Goal: Task Accomplishment & Management: Use online tool/utility

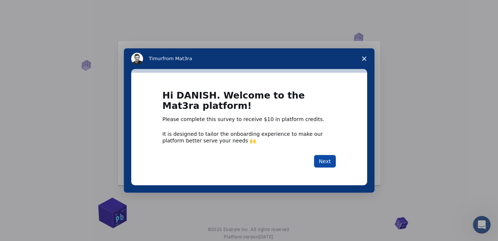
click at [327, 162] on button "Next" at bounding box center [325, 161] width 22 height 13
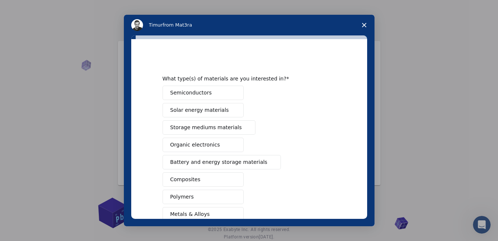
click at [221, 88] on button "Semiconductors" at bounding box center [203, 93] width 81 height 14
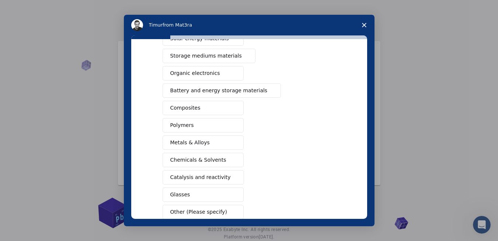
scroll to position [113, 0]
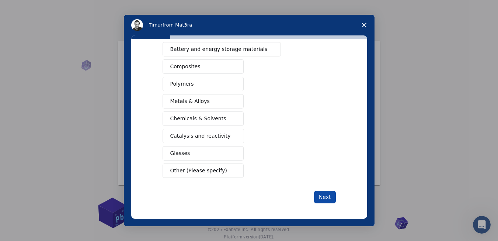
click at [327, 192] on button "Next" at bounding box center [325, 197] width 22 height 13
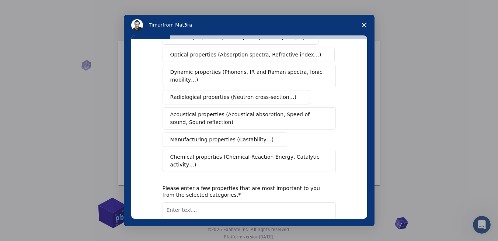
scroll to position [0, 0]
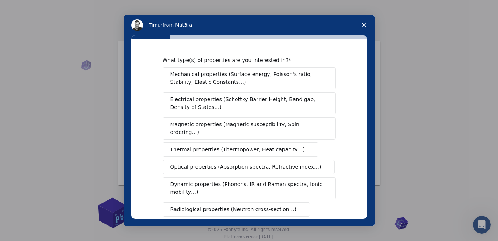
click at [235, 71] on span "Mechanical properties (Surface energy, Poisson's ratio, Stability, Elastic Cons…" at bounding box center [247, 77] width 154 height 15
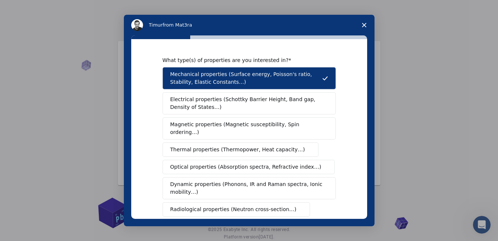
click at [224, 101] on span "Electrical properties (Schottky Barrier Height, Band gap, Density of States…)" at bounding box center [246, 103] width 153 height 15
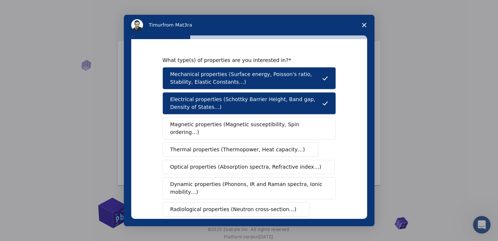
click at [223, 123] on span "Magnetic properties (Magnetic susceptibility, Spin ordering…)" at bounding box center [246, 128] width 152 height 15
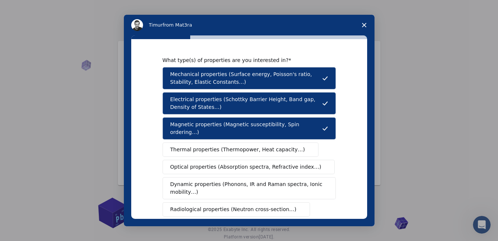
click at [263, 142] on button "Thermal properties (Thermopower, Heat capacity…)" at bounding box center [241, 149] width 156 height 14
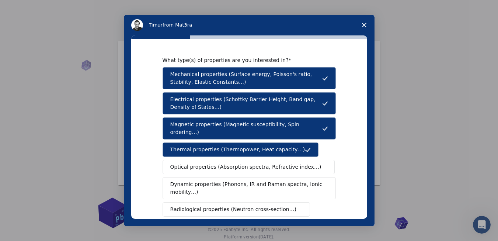
click at [263, 142] on button "Thermal properties (Thermopower, Heat capacity…)" at bounding box center [241, 149] width 156 height 14
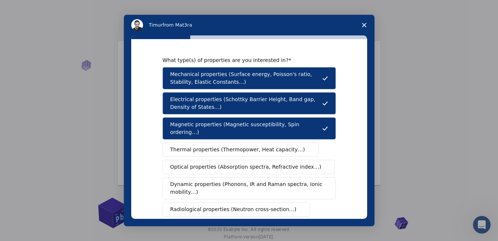
click at [267, 146] on span "Thermal properties (Thermopower, Heat capacity…)" at bounding box center [237, 150] width 135 height 8
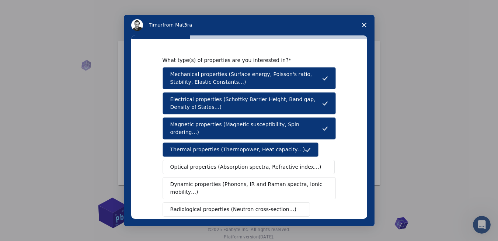
click at [290, 163] on span "Optical properties (Absorption spectra, Refractive index…)" at bounding box center [245, 167] width 151 height 8
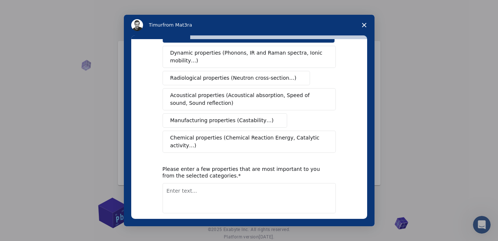
scroll to position [133, 0]
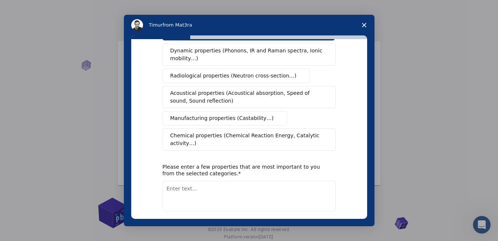
click at [296, 188] on textarea "Enter text..." at bounding box center [249, 196] width 173 height 30
click at [257, 90] on span "Acoustical properties (Acoustical absorption, Speed of sound, Sound reflection)" at bounding box center [246, 96] width 153 height 15
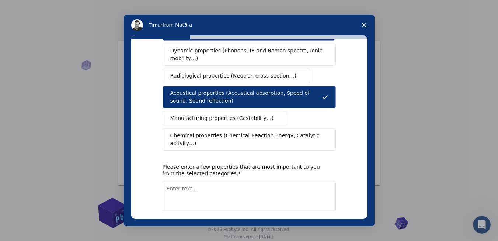
scroll to position [35, 0]
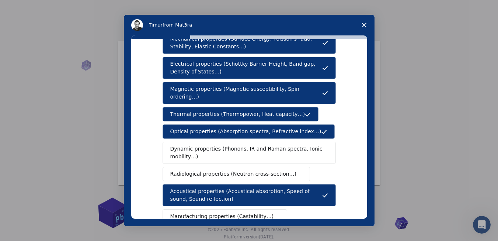
click at [262, 152] on span "Dynamic properties (Phonons, IR and Raman spectra, Ionic mobility…)" at bounding box center [246, 152] width 153 height 15
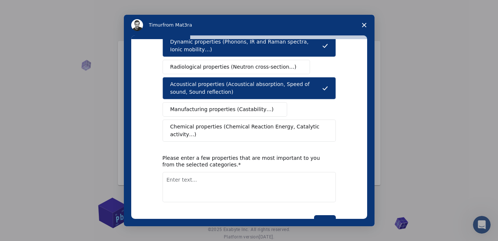
scroll to position [143, 0]
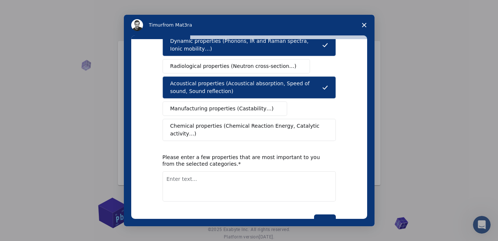
click at [256, 171] on textarea "Enter text..." at bounding box center [249, 186] width 173 height 30
type textarea "Electronic, Phonon, Optical"
click at [329, 214] on button "Next" at bounding box center [325, 220] width 22 height 13
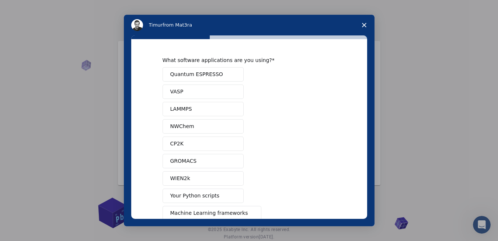
click at [205, 69] on button "Quantum ESPRESSO" at bounding box center [203, 74] width 81 height 14
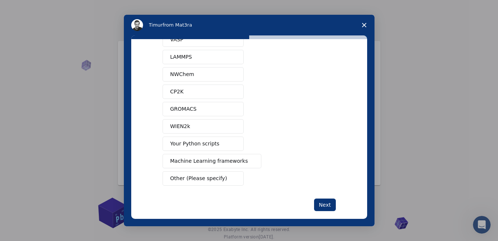
scroll to position [62, 0]
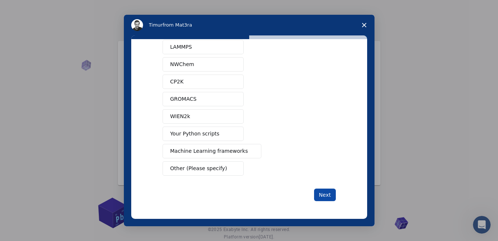
click at [325, 197] on button "Next" at bounding box center [325, 194] width 22 height 13
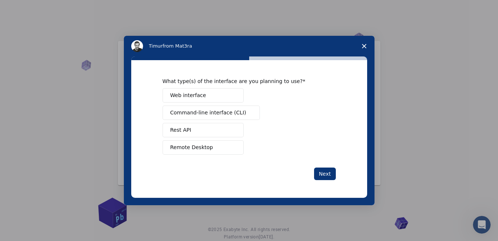
click at [206, 93] on button "Web interface" at bounding box center [203, 95] width 81 height 14
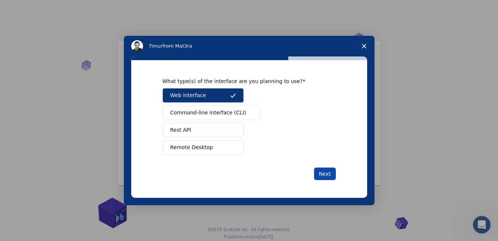
click at [330, 174] on button "Next" at bounding box center [325, 173] width 22 height 13
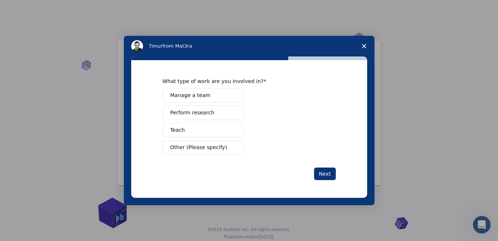
click at [233, 109] on button "Perform research" at bounding box center [203, 112] width 81 height 14
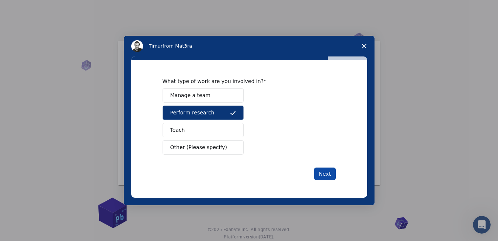
click at [324, 170] on button "Next" at bounding box center [325, 173] width 22 height 13
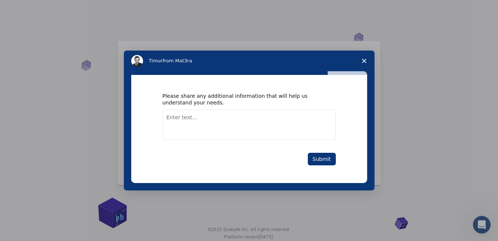
click at [264, 120] on textarea "Enter text..." at bounding box center [249, 125] width 173 height 30
type textarea "I want to need electronic, phonon, and optical properties of spinel compounds."
click at [332, 163] on button "Submit" at bounding box center [322, 159] width 28 height 13
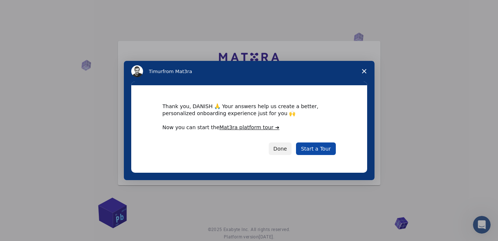
click at [323, 149] on link "Start a Tour" at bounding box center [315, 148] width 39 height 13
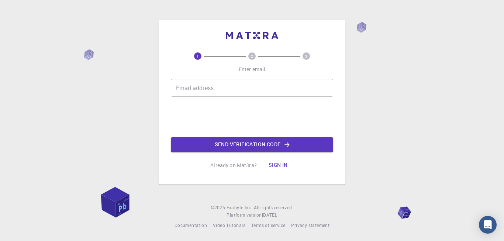
click at [233, 94] on input "Email address" at bounding box center [252, 88] width 162 height 18
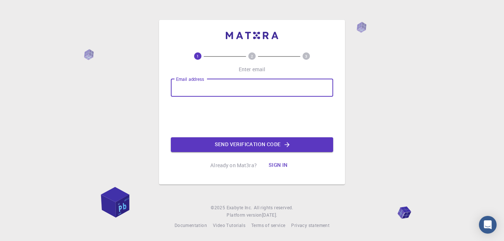
type input "[EMAIL_ADDRESS][DOMAIN_NAME]"
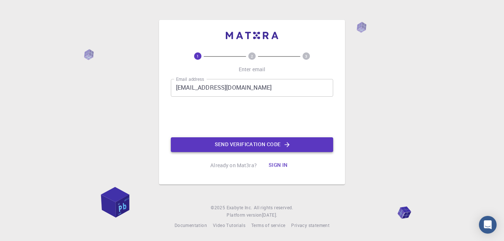
click at [235, 145] on button "Send verification code" at bounding box center [252, 144] width 162 height 15
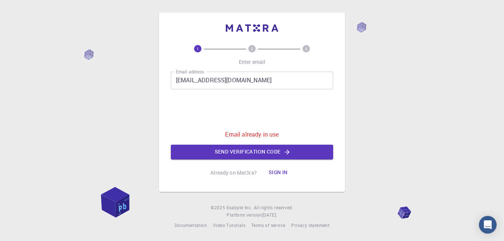
click at [274, 170] on button "Sign in" at bounding box center [278, 172] width 31 height 15
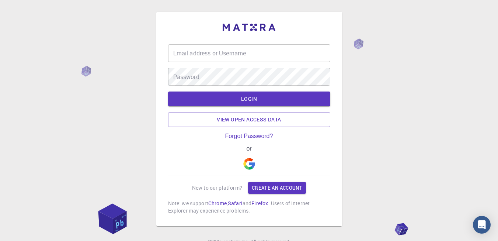
click at [240, 56] on input "Email address or Username" at bounding box center [249, 53] width 162 height 18
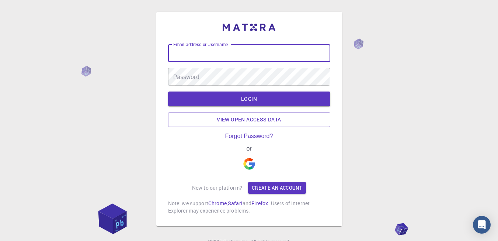
type input "danishraaza12@hotmail.com"
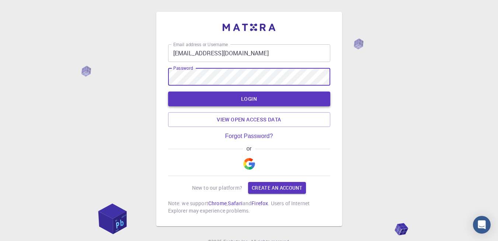
click at [230, 105] on button "LOGIN" at bounding box center [249, 98] width 162 height 15
click at [168, 91] on button "LOGIN" at bounding box center [249, 98] width 162 height 15
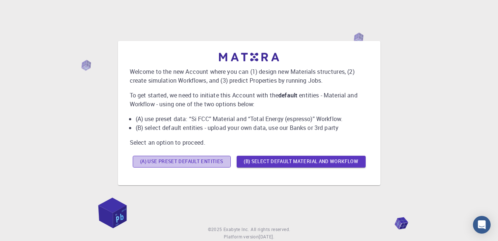
click at [199, 164] on button "(A) Use preset default entities" at bounding box center [182, 162] width 98 height 12
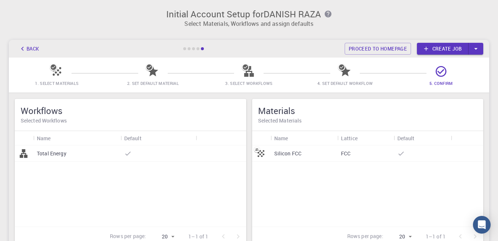
click at [353, 148] on div "FCC" at bounding box center [365, 153] width 56 height 16
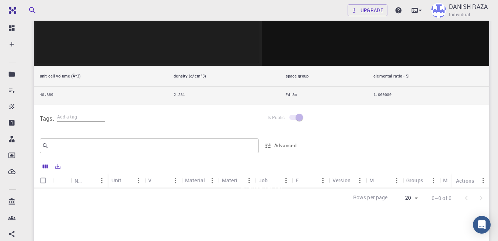
scroll to position [304, 0]
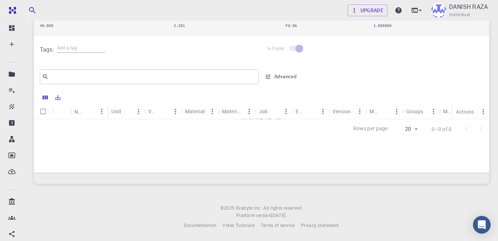
click at [43, 111] on input "Select all rows" at bounding box center [43, 111] width 14 height 14
checkbox input "false"
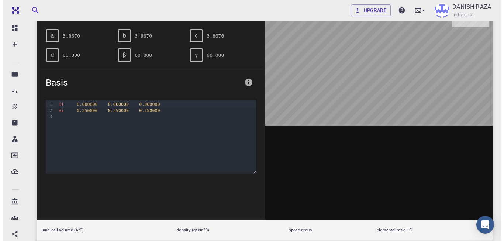
scroll to position [0, 0]
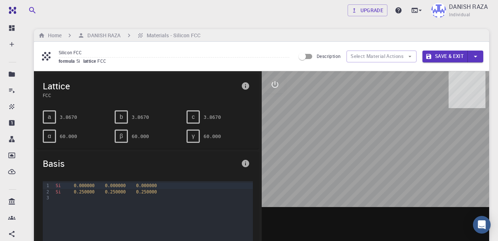
click at [420, 55] on div "Description Select Material Actions Save & Exit" at bounding box center [389, 56] width 188 height 14
click at [410, 56] on icon "button" at bounding box center [410, 56] width 3 height 1
click at [438, 55] on button "Save & Exit" at bounding box center [445, 57] width 45 height 12
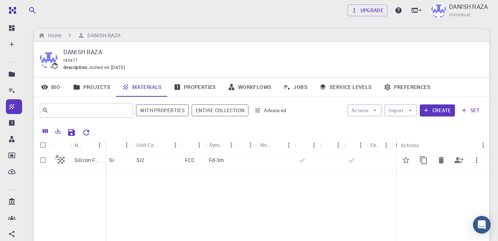
drag, startPoint x: 44, startPoint y: 160, endPoint x: 110, endPoint y: 143, distance: 68.0
click at [44, 160] on input "Select row" at bounding box center [43, 160] width 14 height 14
checkbox input "true"
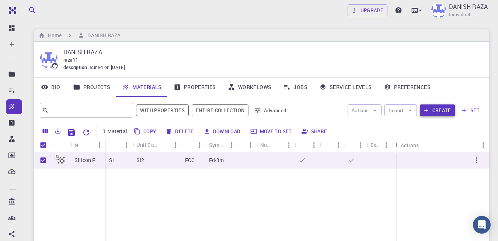
click at [428, 110] on icon "button" at bounding box center [426, 110] width 7 height 7
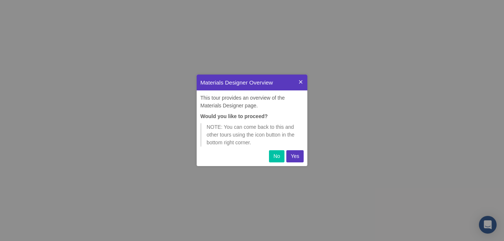
scroll to position [86, 105]
click at [295, 154] on p "Yes" at bounding box center [295, 156] width 8 height 8
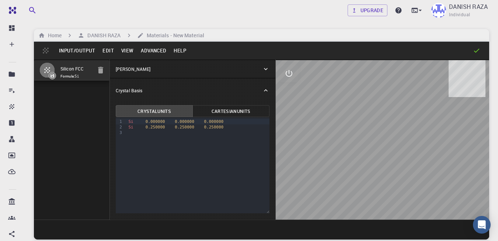
click at [169, 70] on div "Crystal Lattice" at bounding box center [189, 69] width 146 height 7
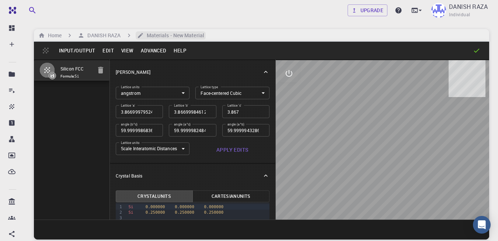
click at [140, 35] on icon "breadcrumb" at bounding box center [140, 35] width 5 height 5
click at [156, 38] on h6 "Materials - New Material" at bounding box center [174, 35] width 60 height 8
click at [117, 35] on h6 "DANISH RAZA" at bounding box center [102, 35] width 36 height 8
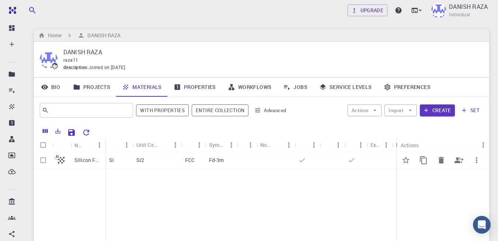
click at [42, 160] on input "Select row" at bounding box center [43, 160] width 14 height 14
checkbox input "true"
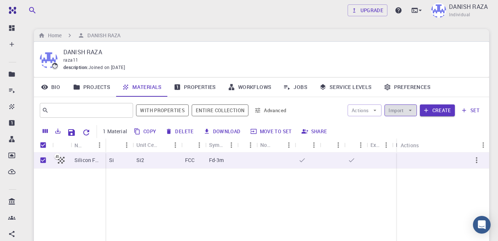
click at [407, 114] on button "Import" at bounding box center [401, 110] width 32 height 12
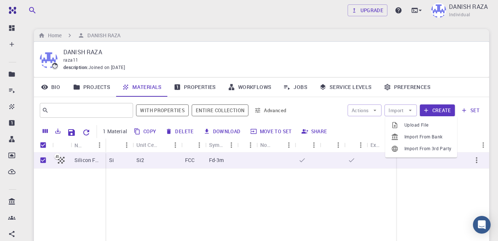
click at [416, 122] on span "Upload File" at bounding box center [428, 124] width 47 height 7
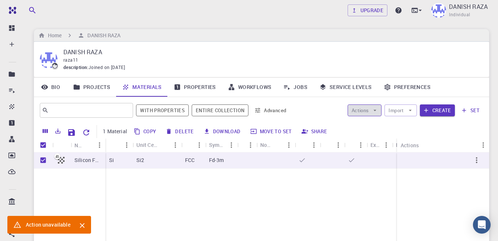
click at [375, 114] on button "Actions" at bounding box center [365, 110] width 34 height 12
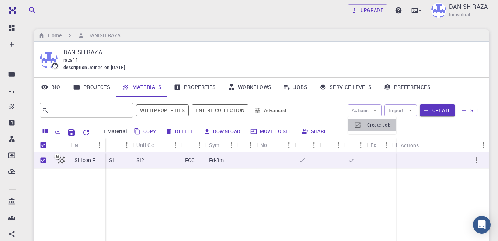
click at [378, 122] on span "Create Job" at bounding box center [378, 124] width 23 height 7
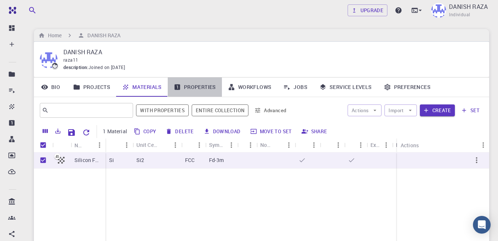
click at [211, 91] on link "Properties" at bounding box center [195, 86] width 54 height 19
click at [238, 86] on link "Workflows" at bounding box center [250, 86] width 56 height 19
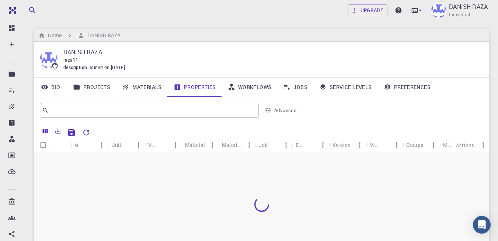
click at [300, 85] on link "Jobs" at bounding box center [295, 86] width 36 height 19
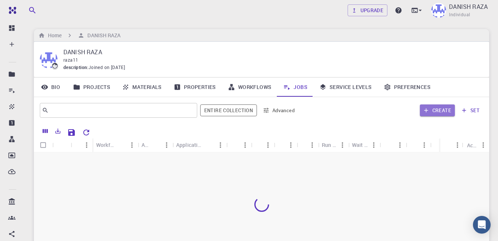
click at [426, 108] on icon "button" at bounding box center [426, 110] width 7 height 7
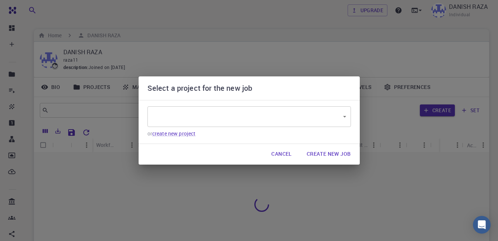
click at [195, 115] on body "Free Dashboard Create New Job New Material Create Material Upload File Import f…" at bounding box center [249, 169] width 498 height 339
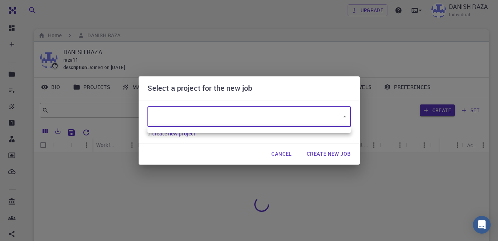
click at [340, 152] on div at bounding box center [249, 120] width 498 height 241
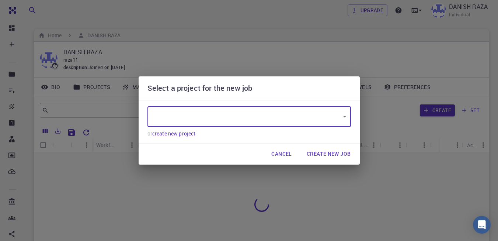
click at [334, 155] on button "Create New Job" at bounding box center [329, 154] width 56 height 15
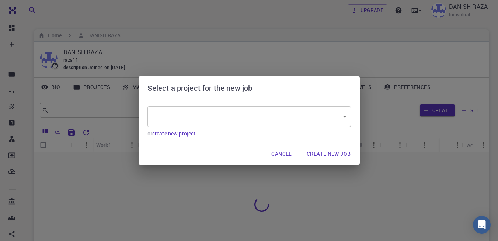
click at [168, 135] on link "create new project" at bounding box center [174, 133] width 44 height 7
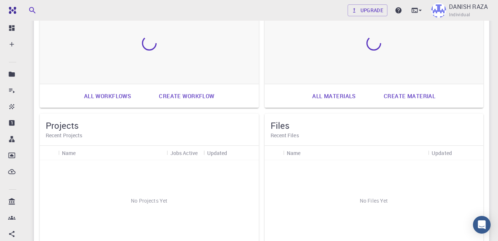
scroll to position [372, 0]
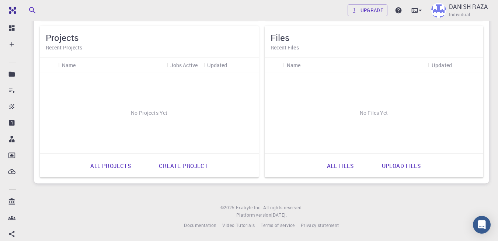
click at [412, 166] on link "Upload files" at bounding box center [401, 166] width 55 height 18
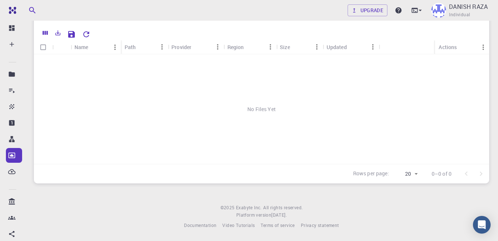
scroll to position [43, 0]
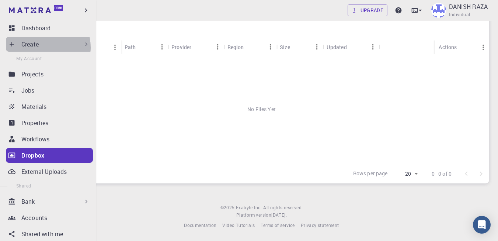
click at [42, 47] on div "Create" at bounding box center [55, 44] width 69 height 9
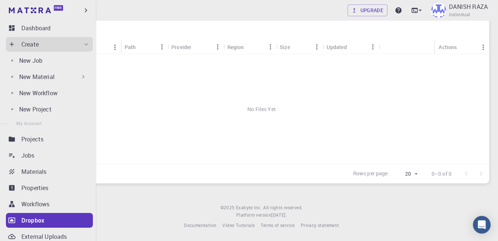
click at [56, 75] on div "New Material" at bounding box center [53, 76] width 68 height 9
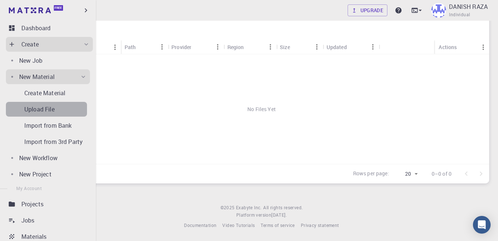
click at [60, 107] on div "Upload File" at bounding box center [55, 109] width 63 height 9
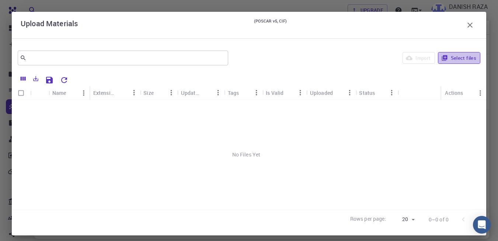
click at [446, 59] on button "Select files" at bounding box center [459, 58] width 42 height 12
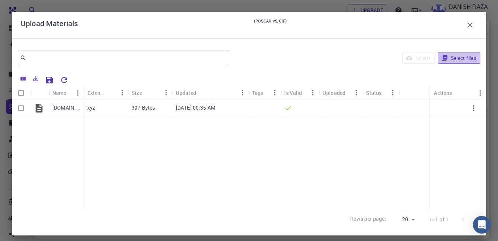
click at [465, 62] on button "Select files" at bounding box center [459, 58] width 42 height 12
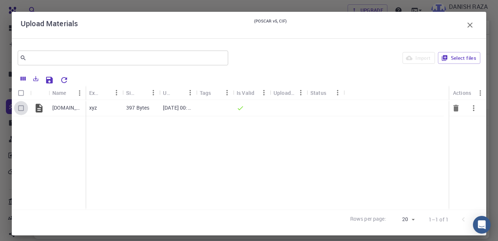
click at [22, 109] on input "Select row" at bounding box center [21, 108] width 14 height 14
checkbox input "true"
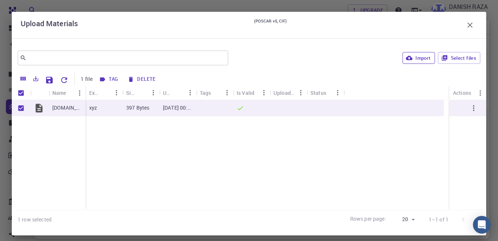
click at [425, 61] on button "Import" at bounding box center [419, 58] width 32 height 12
click at [469, 110] on icon "button" at bounding box center [473, 108] width 9 height 9
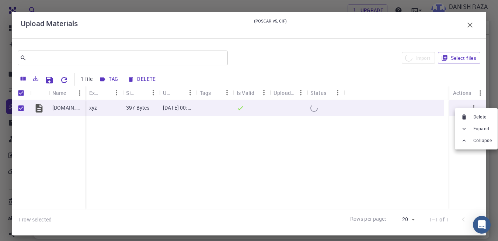
click at [405, 150] on div at bounding box center [249, 120] width 498 height 241
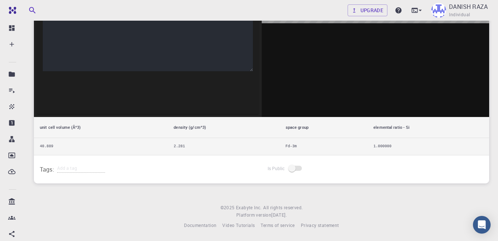
scroll to position [14, 0]
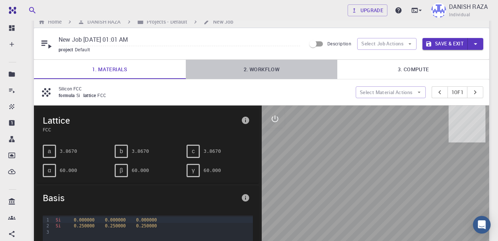
click at [240, 74] on link "2. Workflow" at bounding box center [262, 69] width 152 height 19
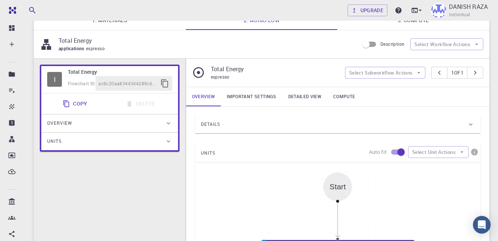
scroll to position [58, 0]
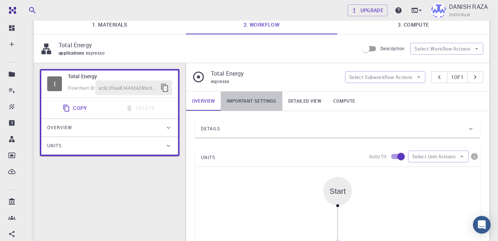
click at [249, 108] on link "Important settings" at bounding box center [251, 100] width 61 height 19
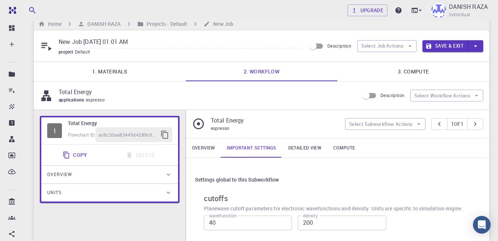
scroll to position [9, 0]
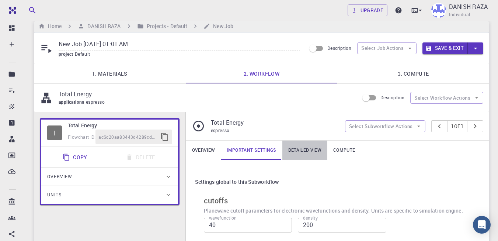
click at [309, 146] on link "Detailed view" at bounding box center [304, 149] width 45 height 19
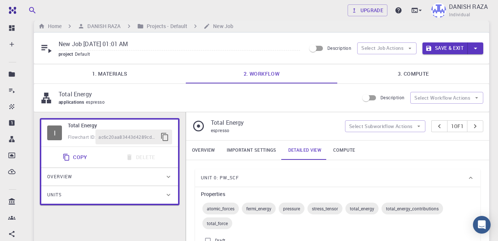
scroll to position [108, 0]
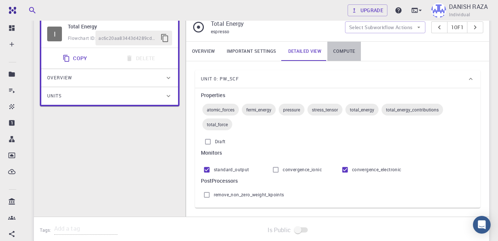
click at [348, 57] on link "Compute" at bounding box center [344, 51] width 34 height 19
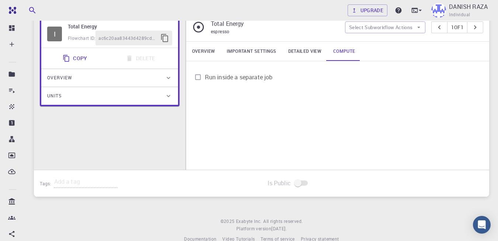
click at [256, 75] on span "Run inside a separate job" at bounding box center [239, 77] width 68 height 9
click at [205, 75] on input "Run inside a separate job" at bounding box center [198, 77] width 14 height 14
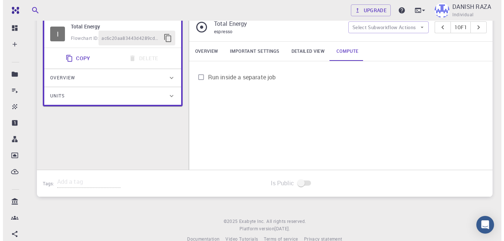
scroll to position [0, 0]
